Goal: Information Seeking & Learning: Learn about a topic

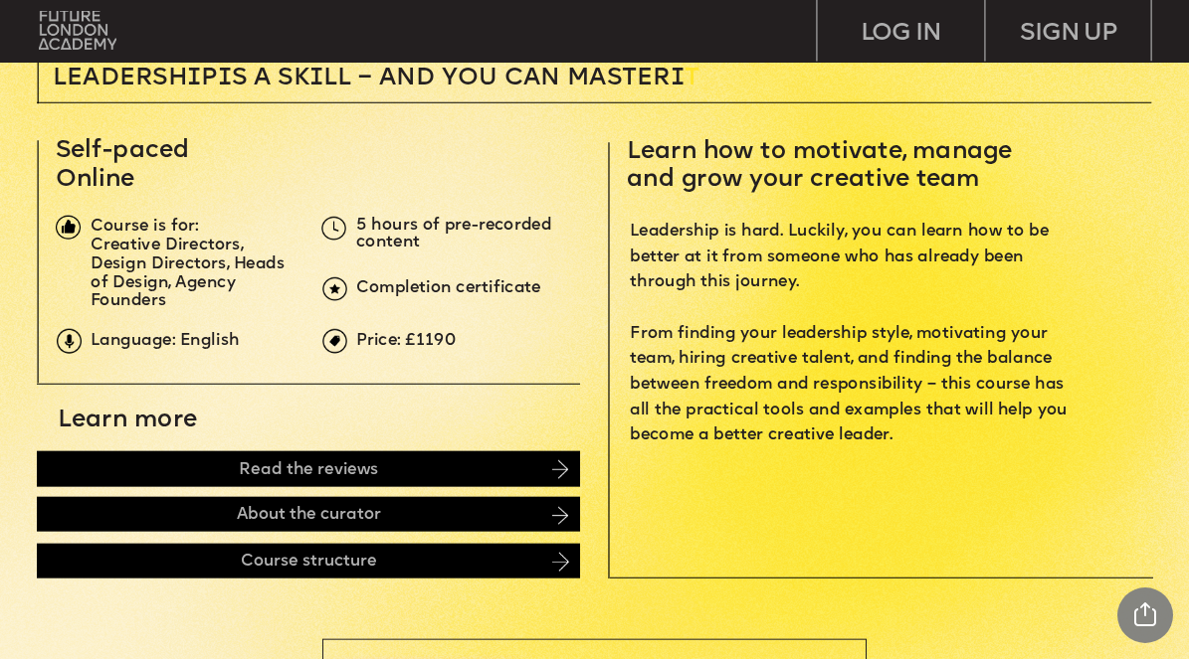
scroll to position [504, 0]
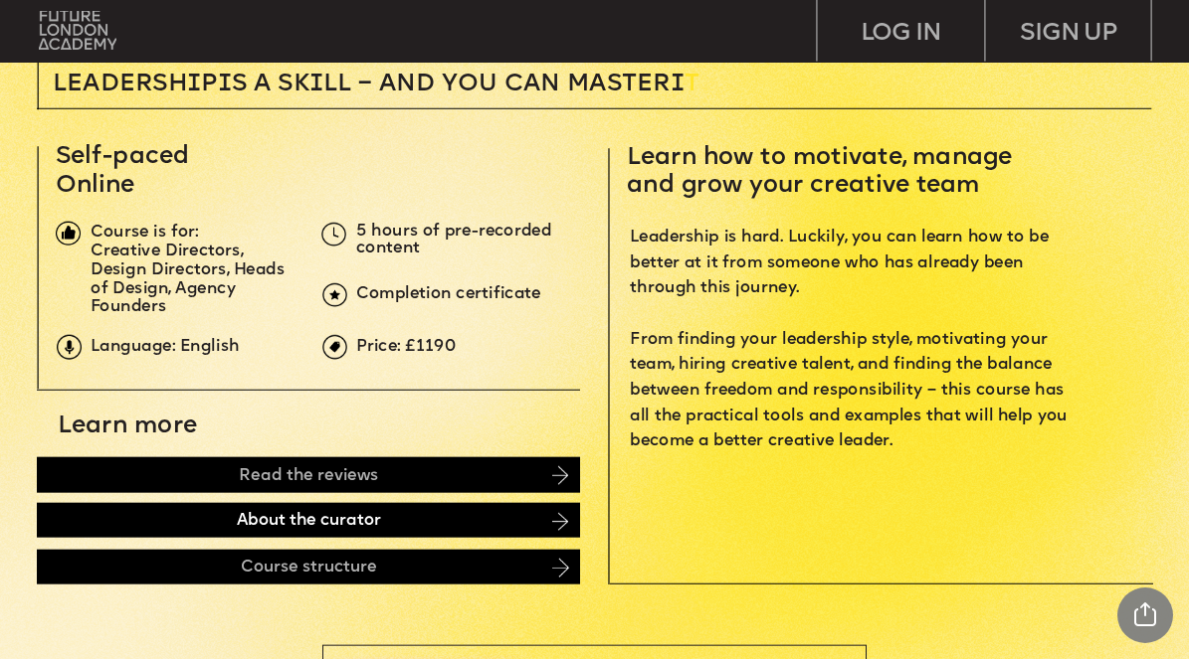
click at [323, 521] on div "About the curator" at bounding box center [308, 520] width 543 height 35
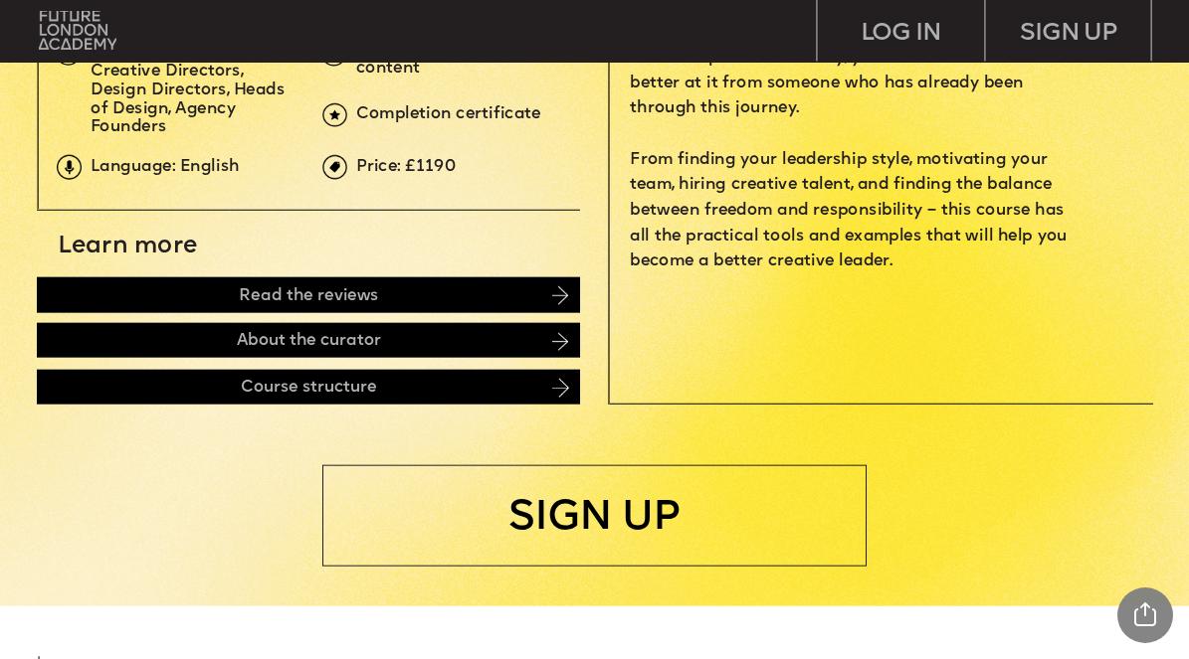
scroll to position [0, 0]
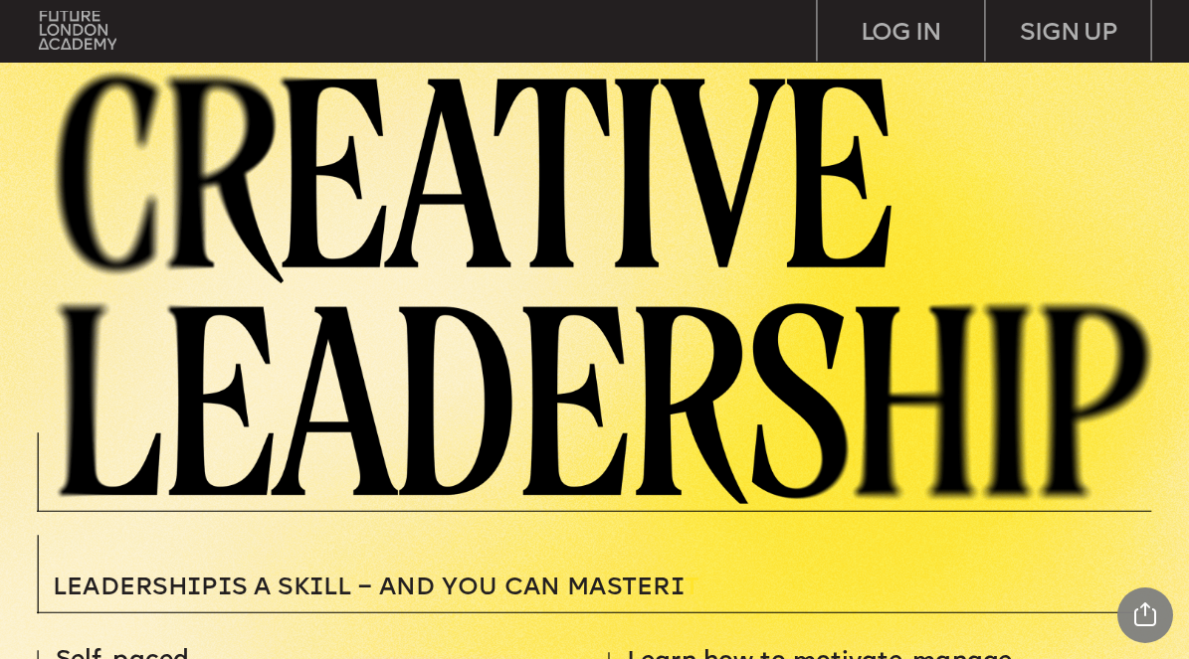
click at [196, 202] on img at bounding box center [615, 284] width 1148 height 440
click at [96, 35] on img at bounding box center [78, 31] width 78 height 40
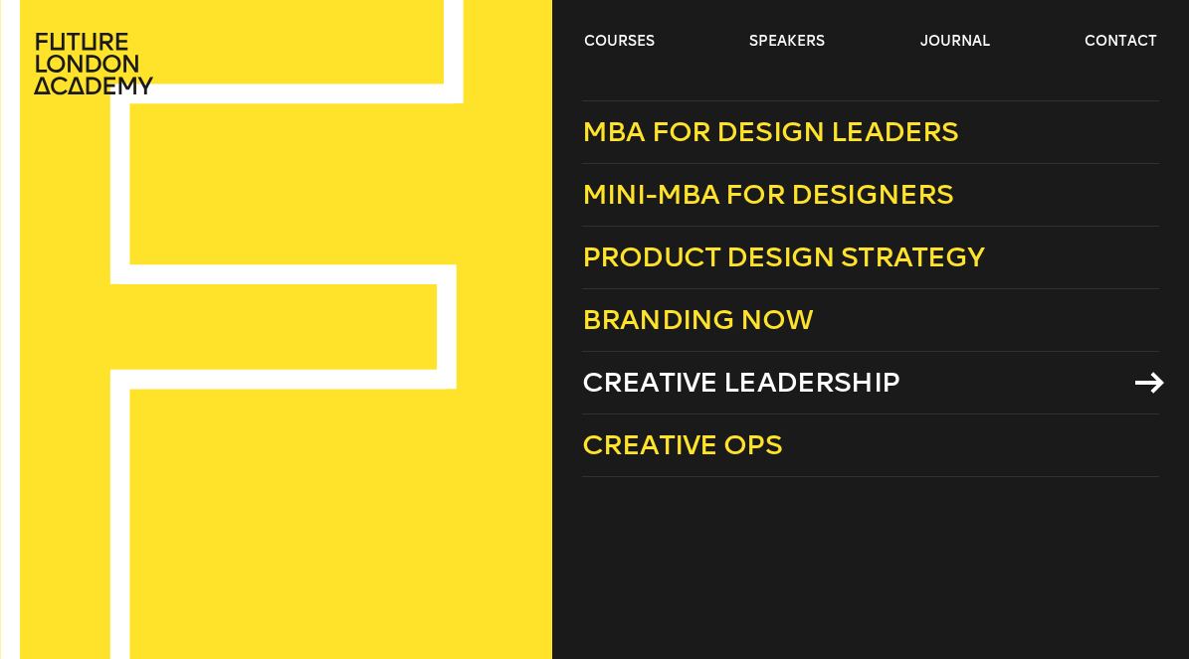
click at [663, 388] on span "Creative Leadership" at bounding box center [740, 382] width 317 height 33
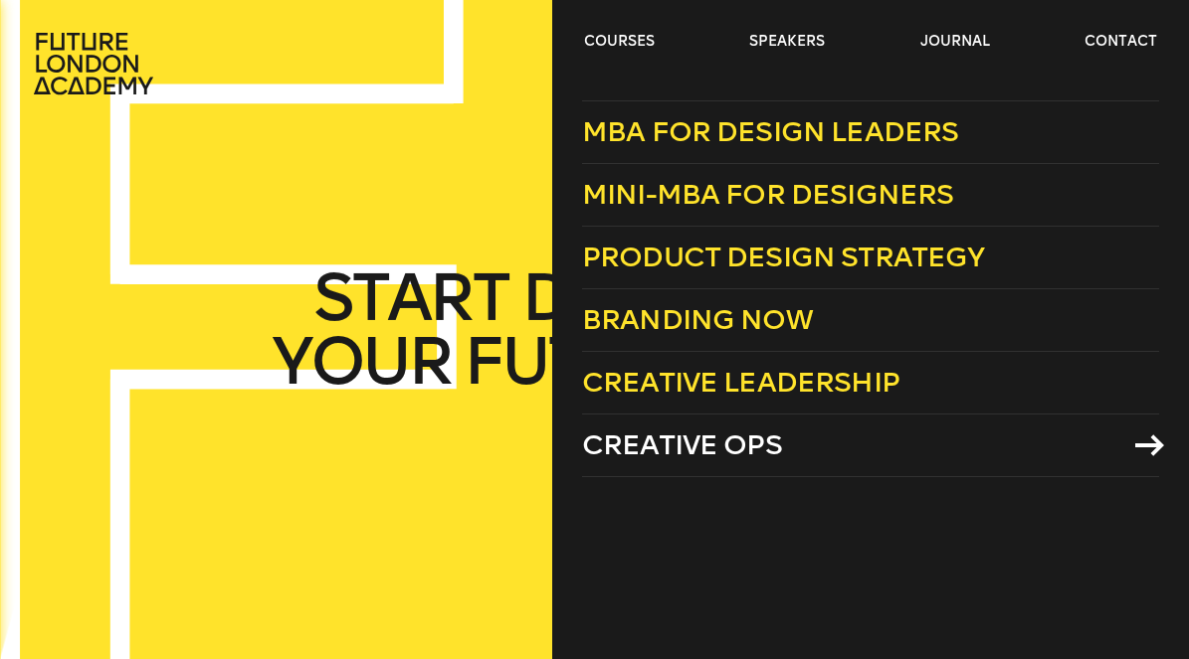
click at [738, 450] on span "Creative Ops" at bounding box center [682, 445] width 200 height 33
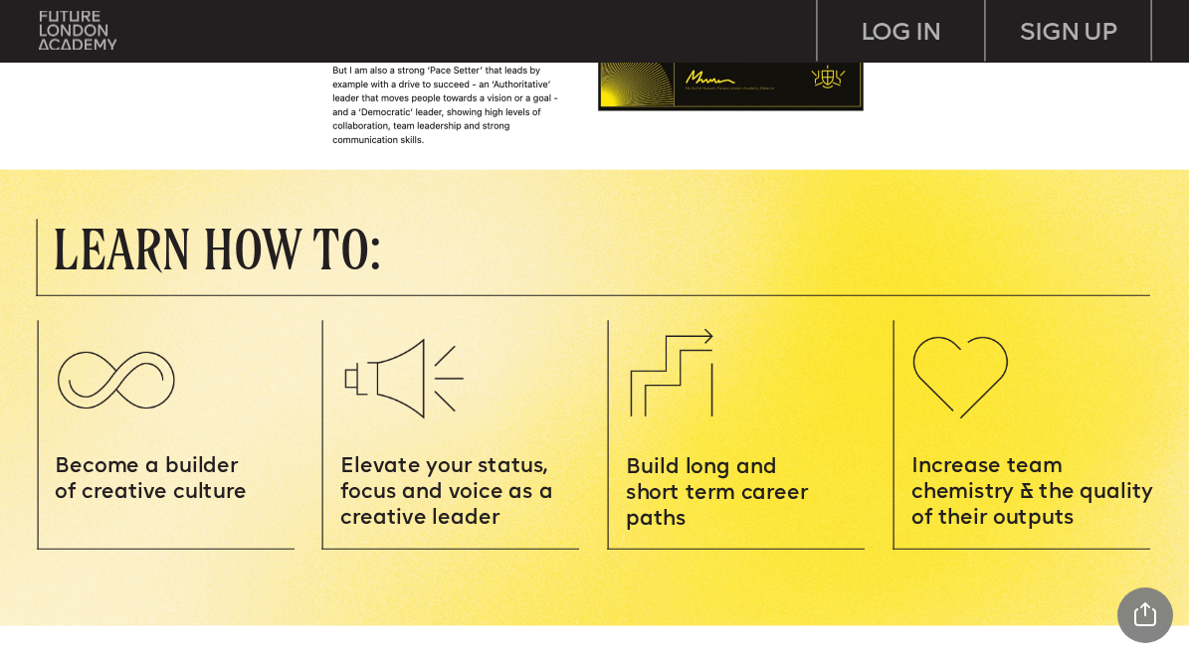
scroll to position [1738, 0]
click at [114, 400] on img at bounding box center [116, 376] width 148 height 105
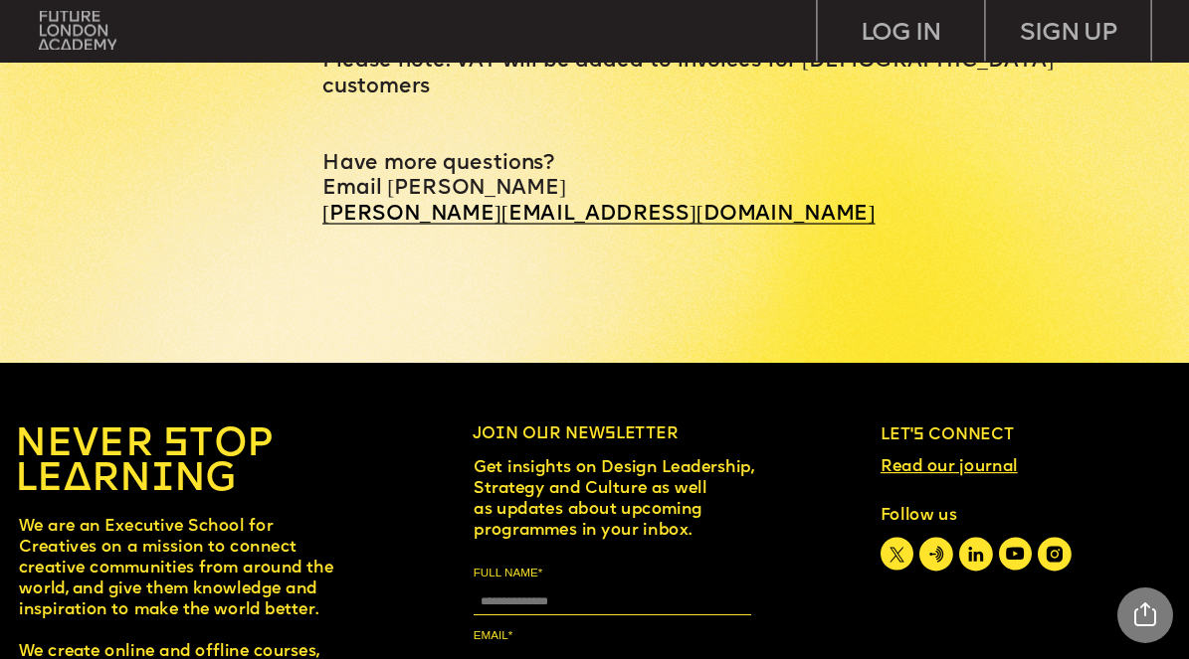
scroll to position [7433, 0]
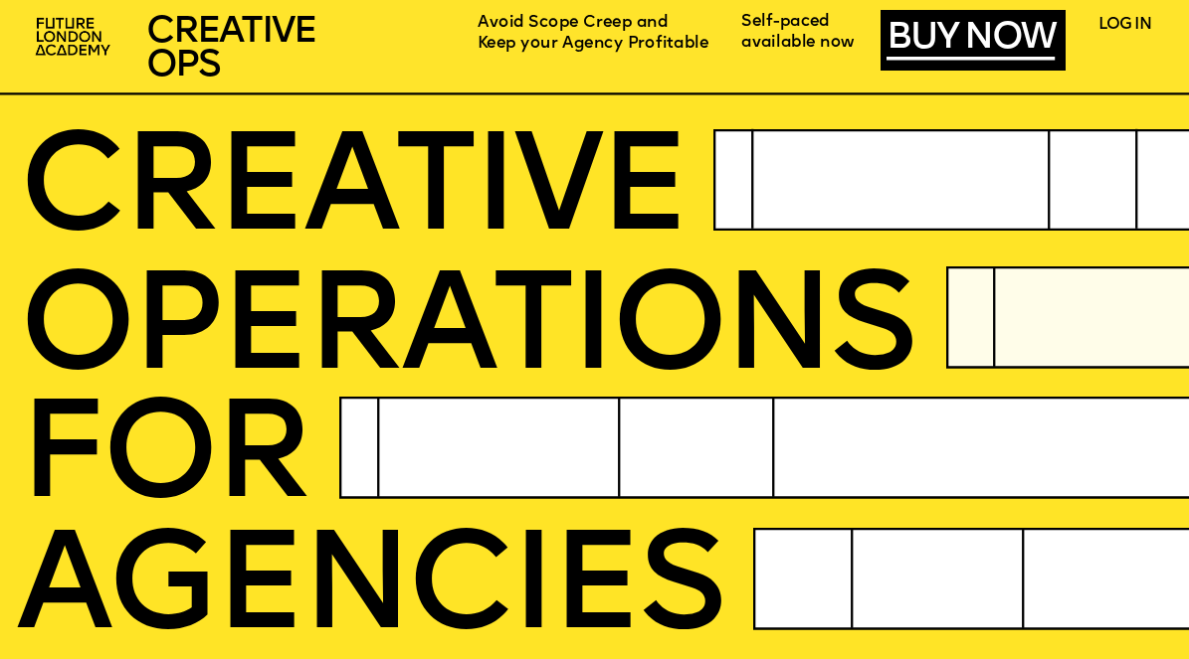
click at [203, 38] on span "CREATIVE OPS" at bounding box center [230, 49] width 169 height 71
click at [80, 21] on img at bounding box center [75, 38] width 92 height 55
